Goal: Task Accomplishment & Management: Use online tool/utility

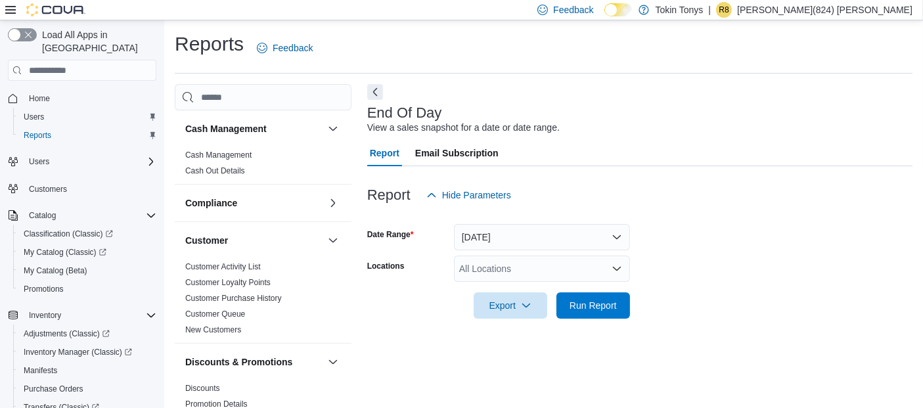
scroll to position [18, 0]
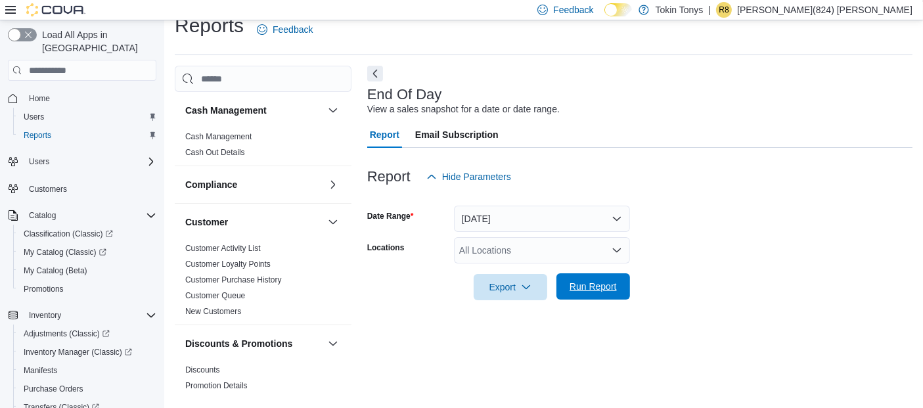
click at [623, 292] on button "Run Report" at bounding box center [593, 286] width 74 height 26
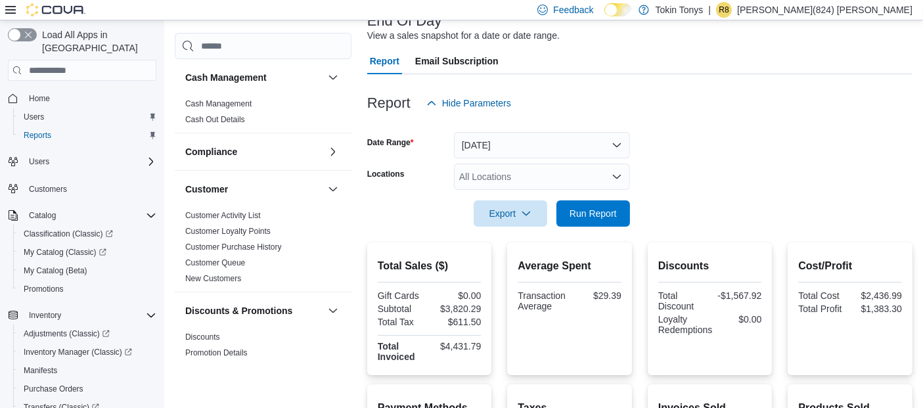
scroll to position [54, 0]
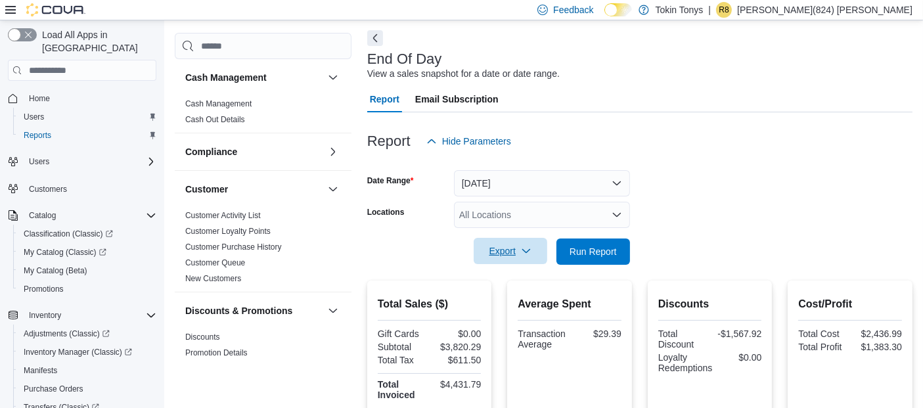
drag, startPoint x: 484, startPoint y: 292, endPoint x: 474, endPoint y: 283, distance: 13.0
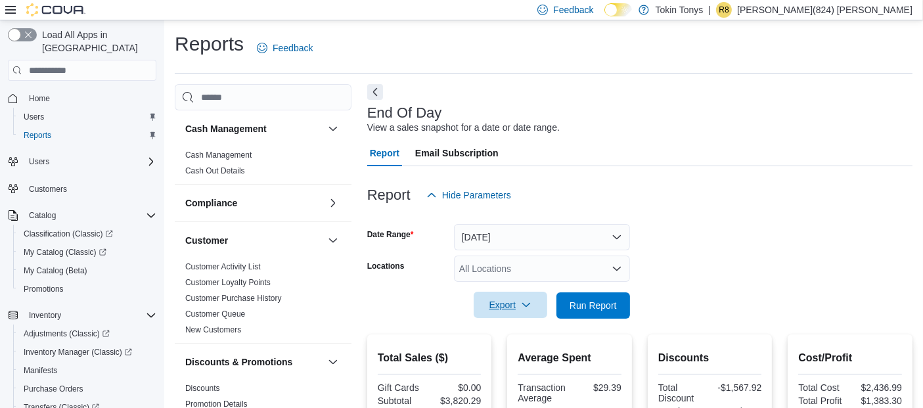
scroll to position [0, 0]
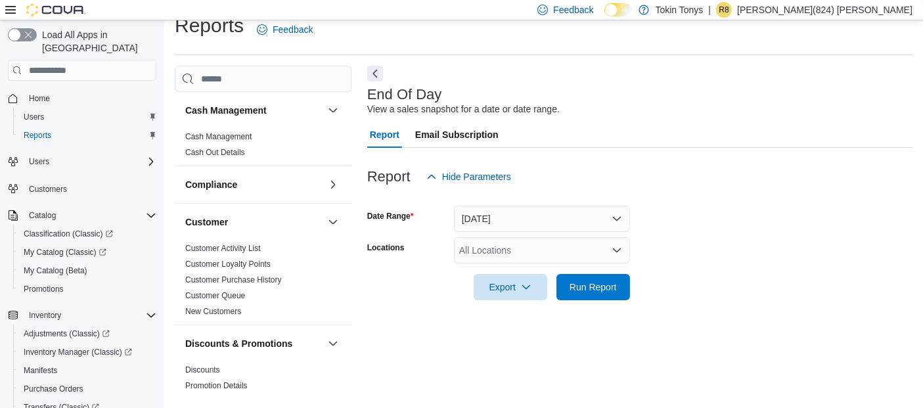
scroll to position [73, 0]
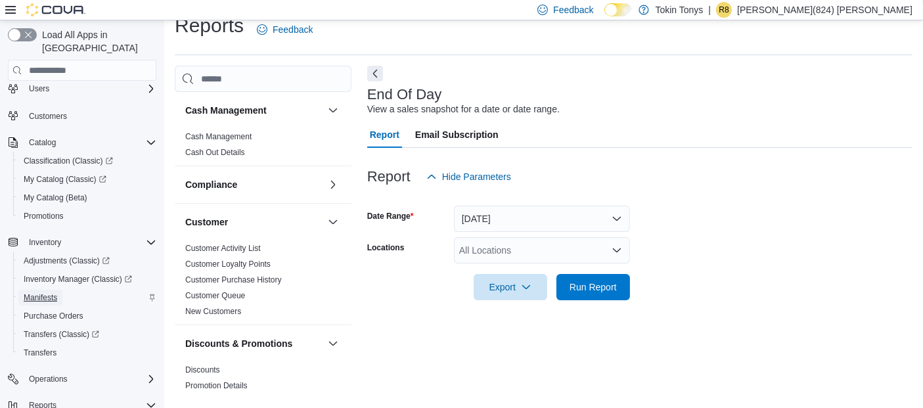
click at [47, 292] on span "Manifests" at bounding box center [40, 297] width 33 height 11
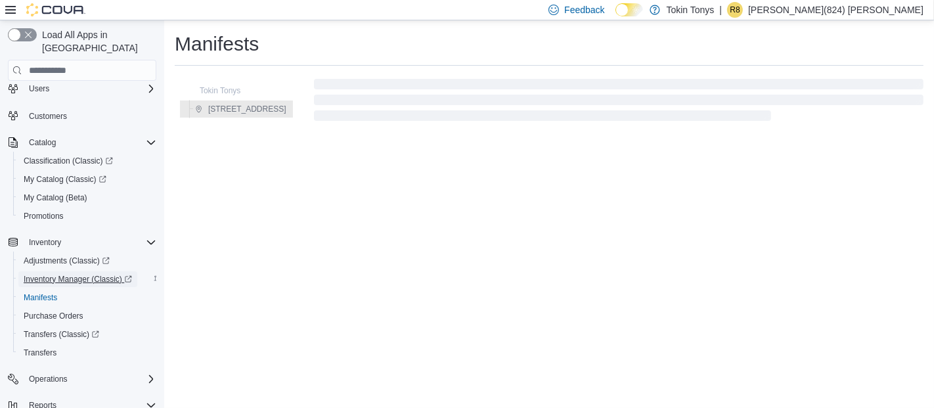
click at [73, 274] on span "Inventory Manager (Classic)" at bounding box center [78, 279] width 108 height 11
